Goal: Check status: Check status

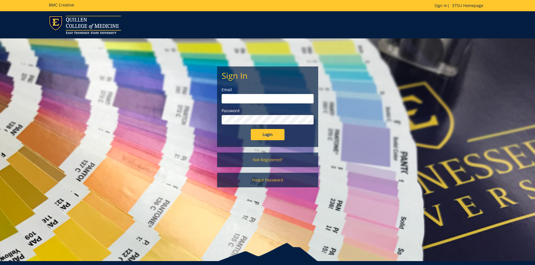
type input "[PERSON_NAME][EMAIL_ADDRESS][DOMAIN_NAME]"
click at [272, 133] on input "Login" at bounding box center [268, 134] width 34 height 11
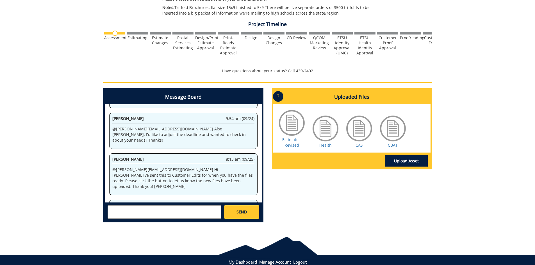
scroll to position [36678, 0]
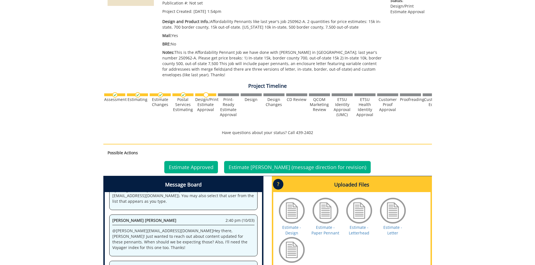
scroll to position [169, 0]
